Goal: Task Accomplishment & Management: Manage account settings

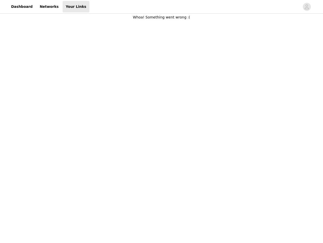
click at [162, 121] on body "Dashboard Networks Your Links Whoa! Something went wrong :(" at bounding box center [161, 121] width 323 height 243
click at [162, 7] on div at bounding box center [194, 6] width 211 height 11
click at [307, 7] on icon "avatar" at bounding box center [307, 7] width 5 height 8
